Goal: Information Seeking & Learning: Check status

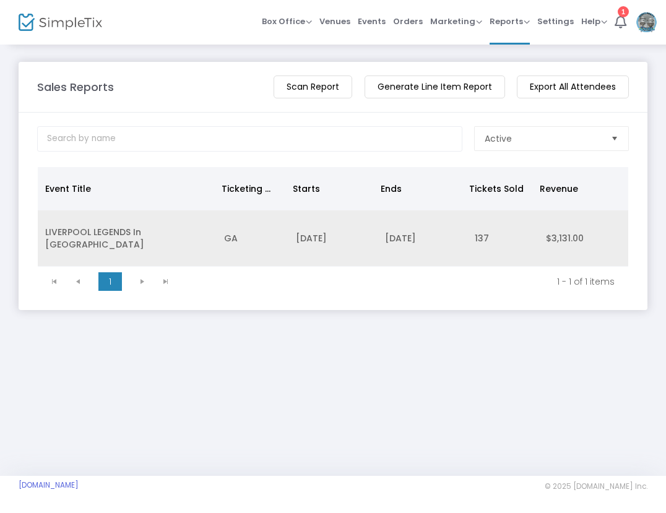
click at [75, 236] on td "LIVERPOOL LEGENDS In [GEOGRAPHIC_DATA]" at bounding box center [127, 238] width 179 height 56
click at [0, 0] on span at bounding box center [0, 0] width 0 height 0
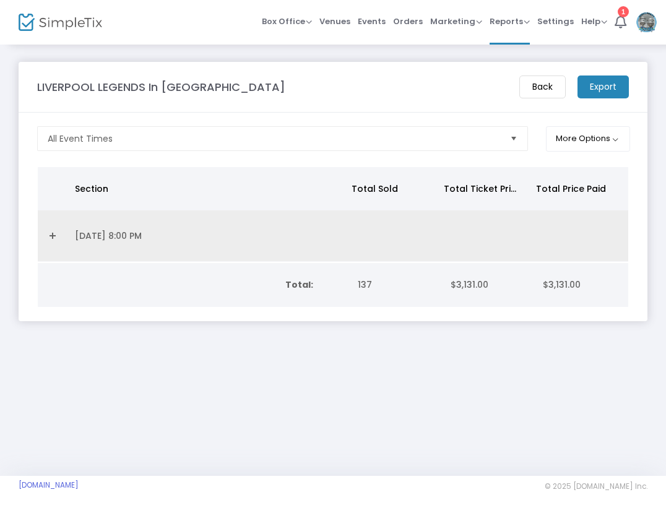
click at [53, 237] on link "Expand Details" at bounding box center [52, 236] width 15 height 20
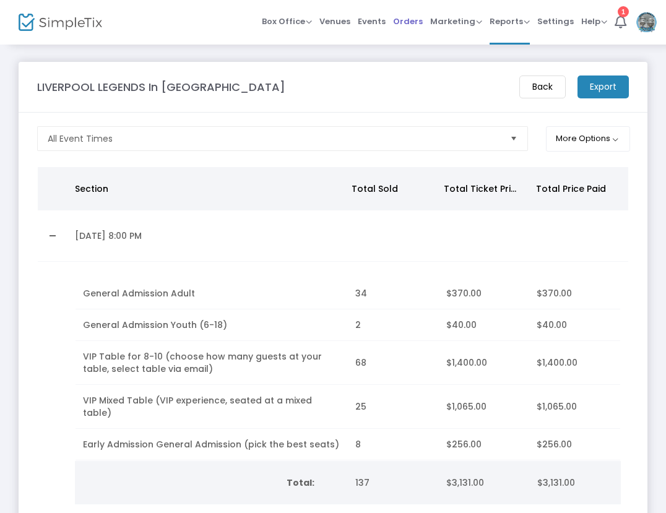
click at [419, 19] on span "Orders" at bounding box center [408, 22] width 30 height 32
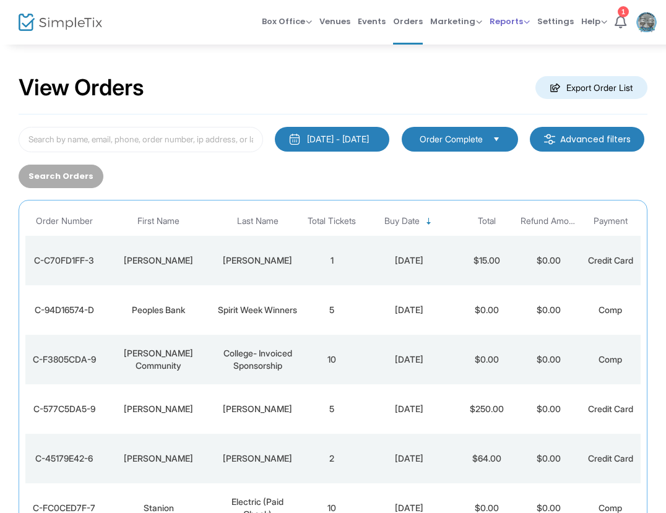
click at [515, 24] on span "Reports" at bounding box center [509, 21] width 40 height 12
click at [532, 67] on li "Sales Reports" at bounding box center [529, 66] width 80 height 24
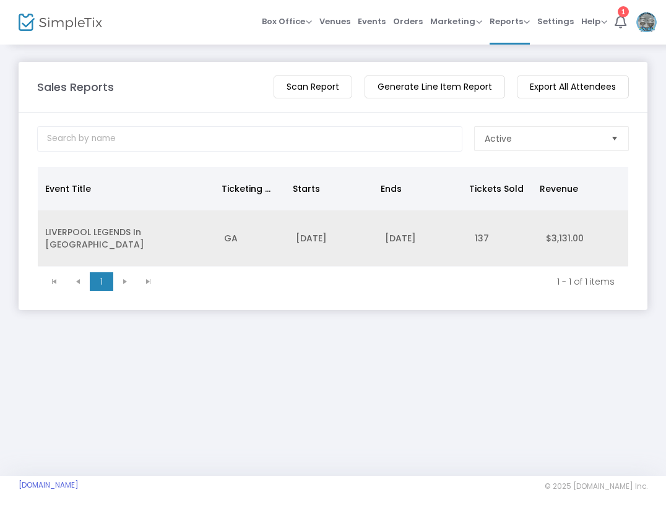
click at [472, 231] on td "137" at bounding box center [503, 238] width 72 height 56
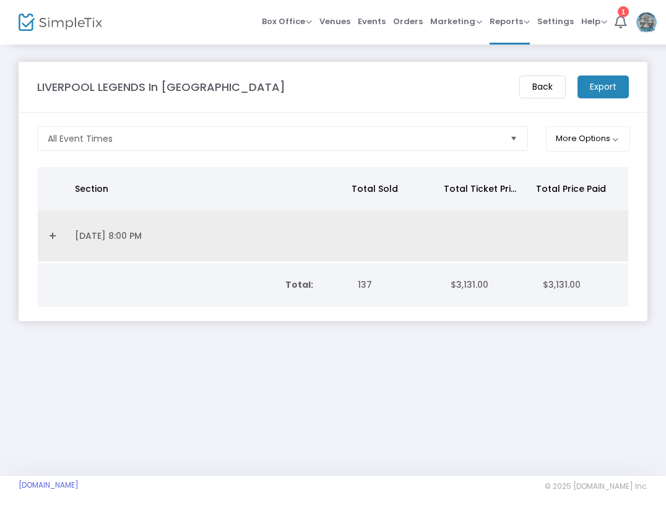
click at [124, 241] on td "[DATE] 8:00 PM" at bounding box center [207, 235] width 280 height 51
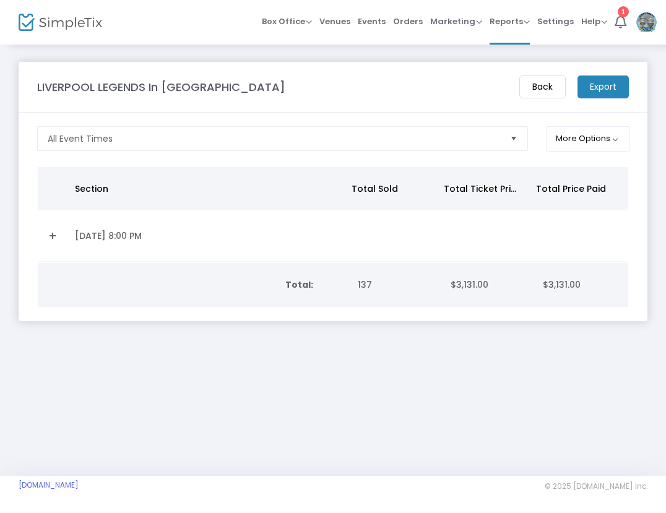
click at [80, 233] on td "[DATE] 8:00 PM" at bounding box center [207, 235] width 280 height 51
click at [68, 235] on td "[DATE] 8:00 PM" at bounding box center [207, 235] width 280 height 51
drag, startPoint x: 68, startPoint y: 235, endPoint x: 80, endPoint y: 235, distance: 11.8
click at [80, 235] on td "[DATE] 8:00 PM" at bounding box center [207, 235] width 280 height 51
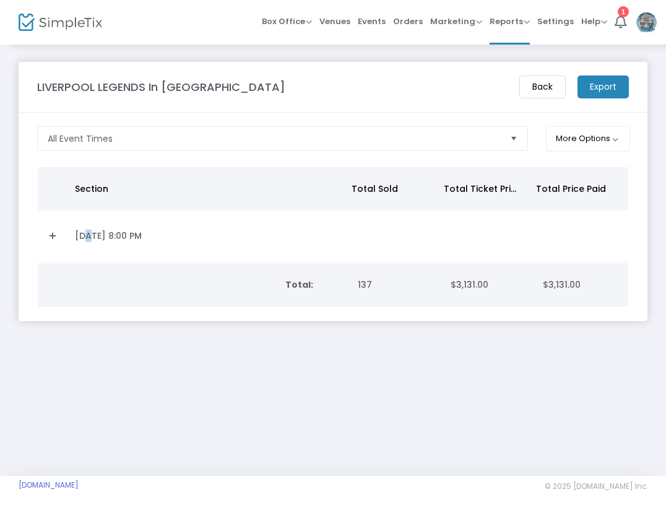
click at [80, 235] on td "[DATE] 8:00 PM" at bounding box center [207, 235] width 280 height 51
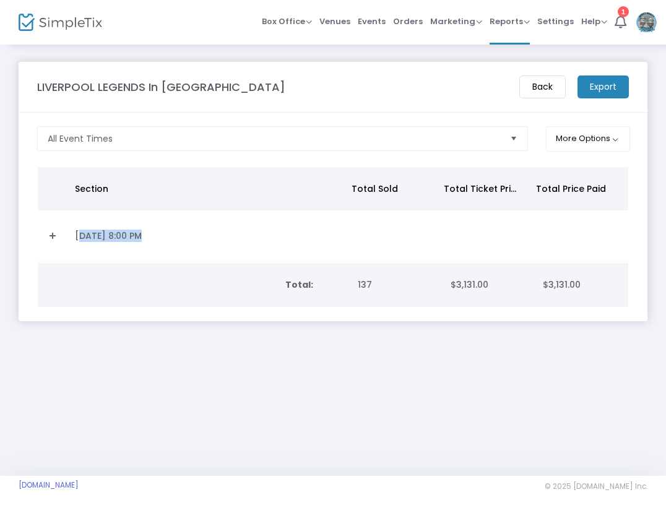
drag, startPoint x: 80, startPoint y: 235, endPoint x: 55, endPoint y: 234, distance: 24.8
click at [55, 234] on link "Expand Details" at bounding box center [52, 236] width 15 height 20
